Goal: Information Seeking & Learning: Learn about a topic

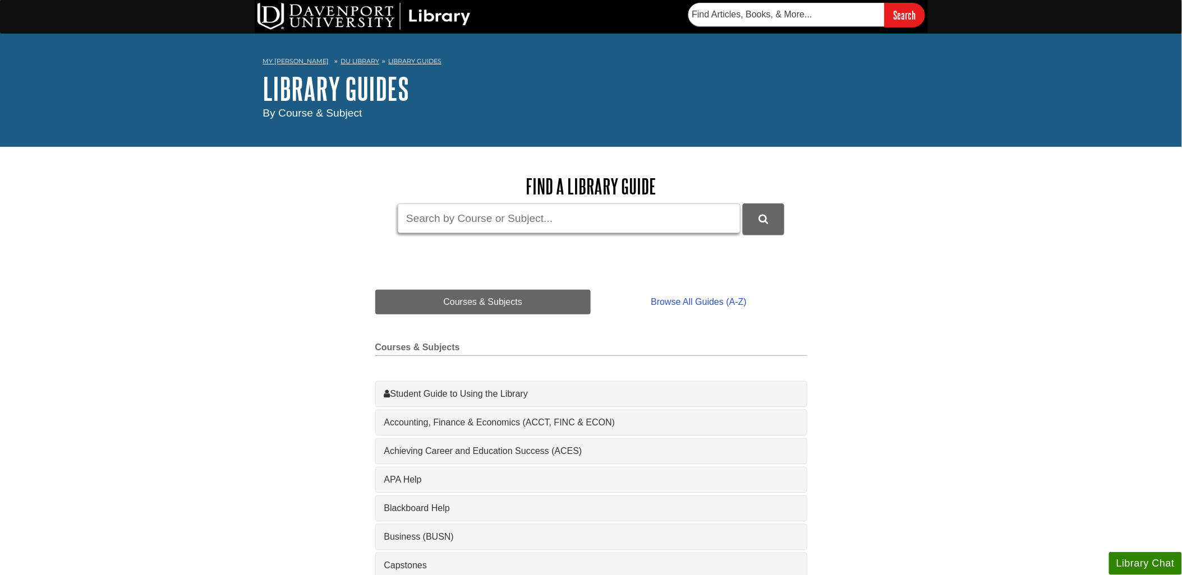
click at [485, 217] on input "Guide Search Terms" at bounding box center [569, 219] width 343 height 30
type input "humanities"
click at [742, 204] on button "DU Library Guides Search" at bounding box center [762, 219] width 41 height 31
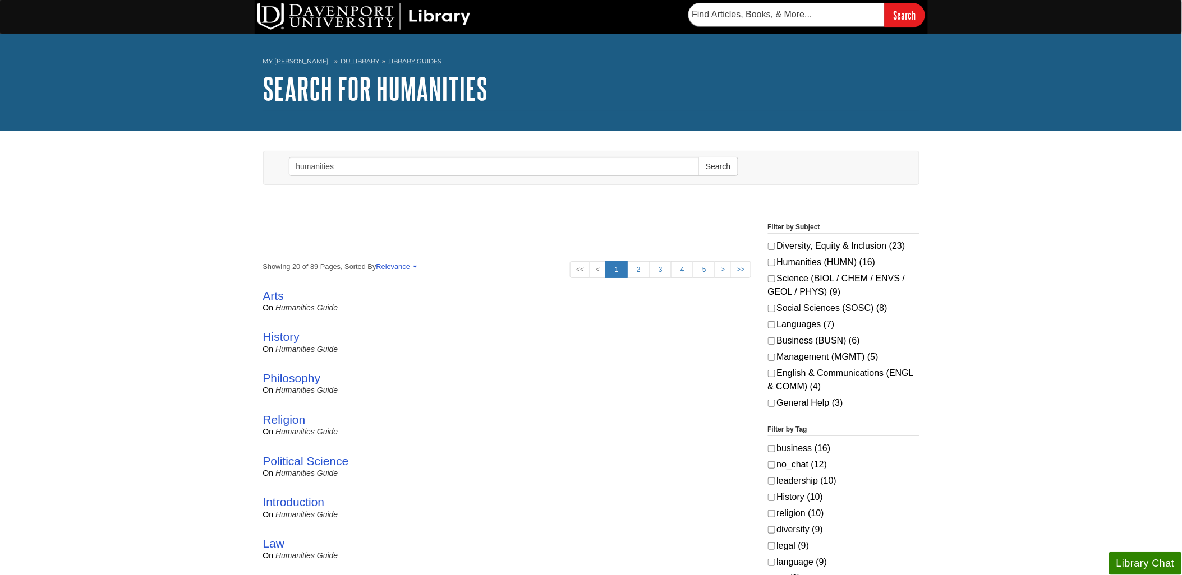
click at [311, 302] on div "Arts on Humanities Guide" at bounding box center [507, 301] width 488 height 25
click at [315, 307] on link "Humanities Guide" at bounding box center [306, 307] width 62 height 9
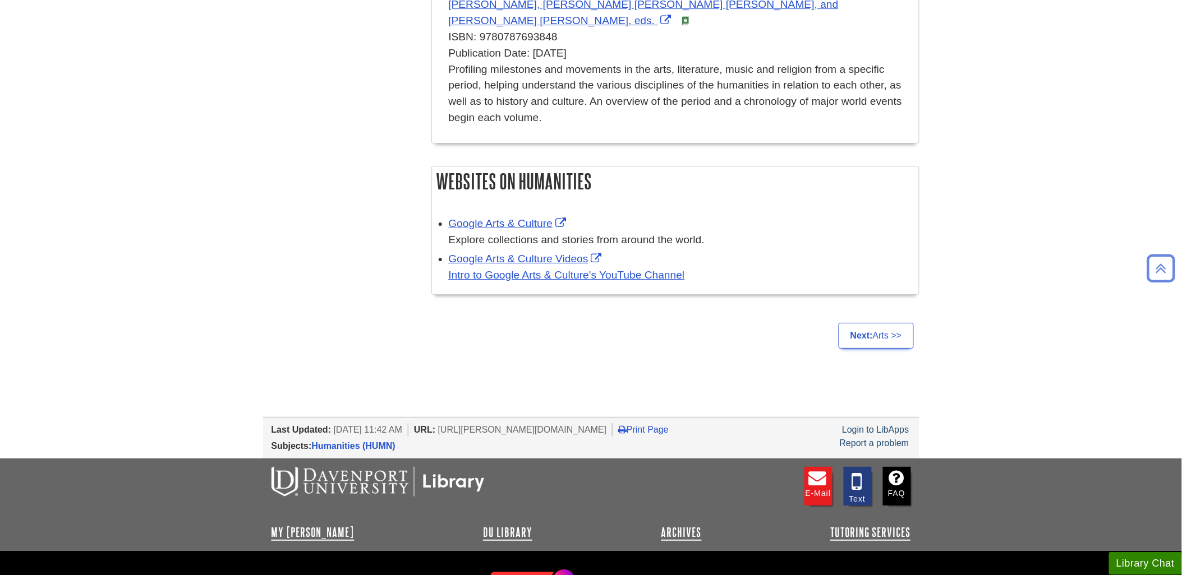
scroll to position [1409, 0]
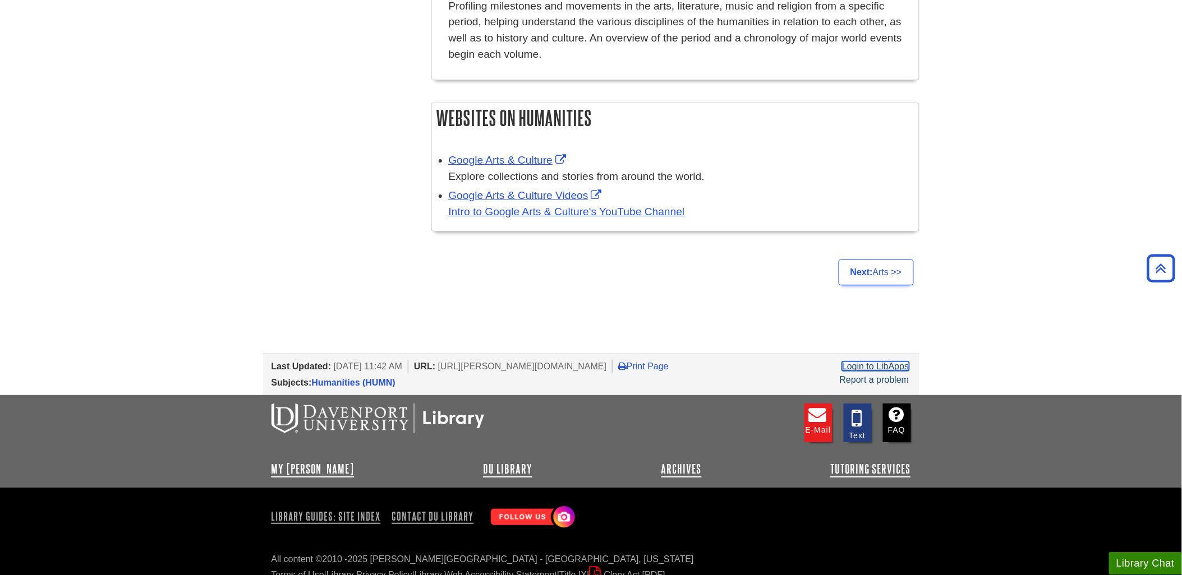
click at [883, 362] on link "Login to LibApps" at bounding box center [875, 367] width 67 height 10
